Goal: Task Accomplishment & Management: Manage account settings

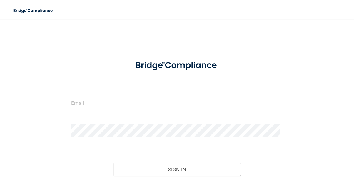
click at [139, 95] on form "Invalid email/password. You don't have permission to access that page. Sign In …" at bounding box center [176, 129] width 211 height 151
click at [138, 100] on input "email" at bounding box center [176, 102] width 211 height 13
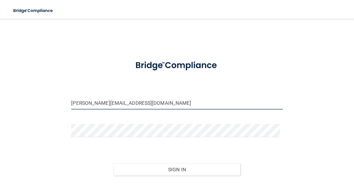
type input "[PERSON_NAME][EMAIL_ADDRESS][DOMAIN_NAME]"
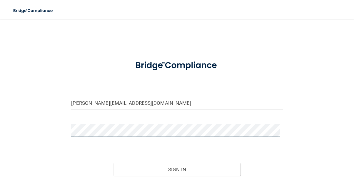
click at [114, 163] on button "Sign In" at bounding box center [177, 169] width 127 height 13
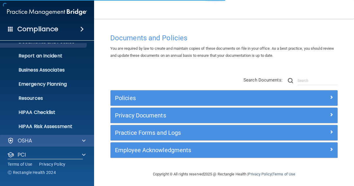
scroll to position [58, 0]
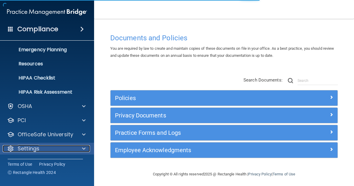
click at [61, 150] on div "Settings" at bounding box center [39, 148] width 73 height 7
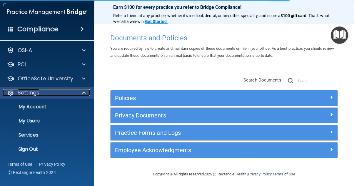
scroll to position [114, 0]
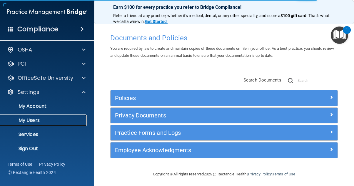
click at [58, 124] on link "My Users" at bounding box center [40, 120] width 93 height 12
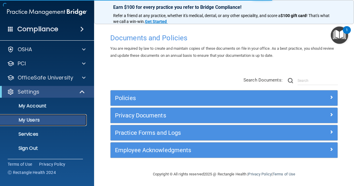
scroll to position [16, 0]
click at [58, 119] on p "My Users" at bounding box center [44, 120] width 80 height 6
select select "20"
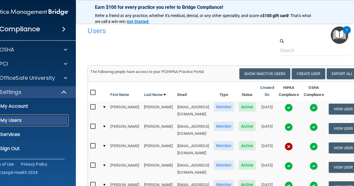
scroll to position [0, 0]
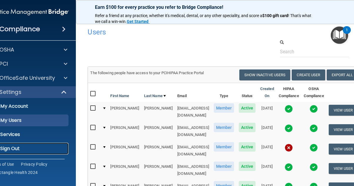
click at [15, 148] on p "Sign Out" at bounding box center [26, 149] width 80 height 6
